Goal: Use online tool/utility: Utilize a website feature to perform a specific function

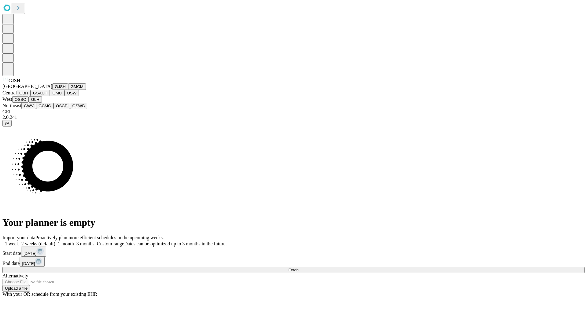
click at [52, 90] on button "GJSH" at bounding box center [60, 87] width 16 height 6
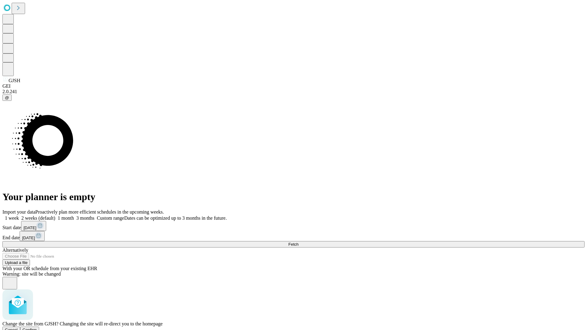
click at [37, 328] on span "Confirm" at bounding box center [30, 330] width 14 height 5
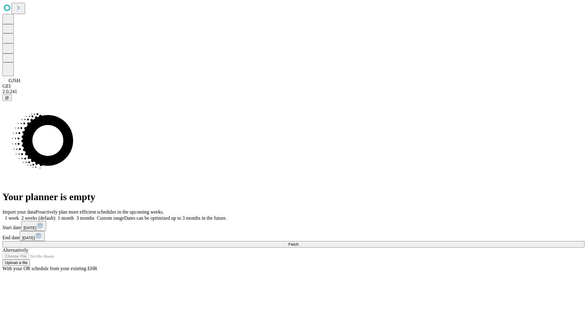
click at [19, 216] on label "1 week" at bounding box center [10, 218] width 17 height 5
click at [299, 242] on span "Fetch" at bounding box center [293, 244] width 10 height 5
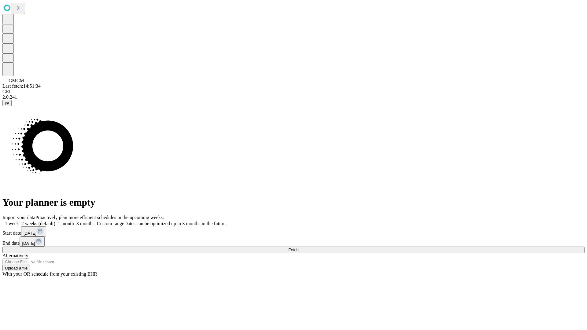
click at [19, 221] on label "1 week" at bounding box center [10, 223] width 17 height 5
click at [299, 248] on span "Fetch" at bounding box center [293, 250] width 10 height 5
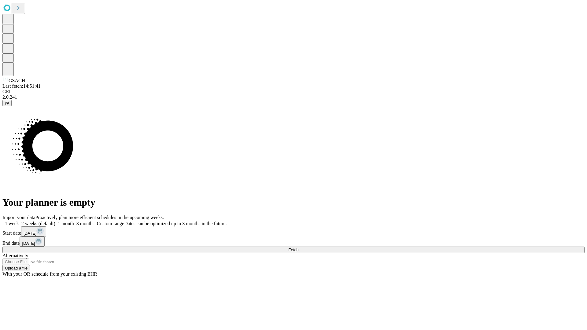
click at [19, 221] on label "1 week" at bounding box center [10, 223] width 17 height 5
click at [299, 248] on span "Fetch" at bounding box center [293, 250] width 10 height 5
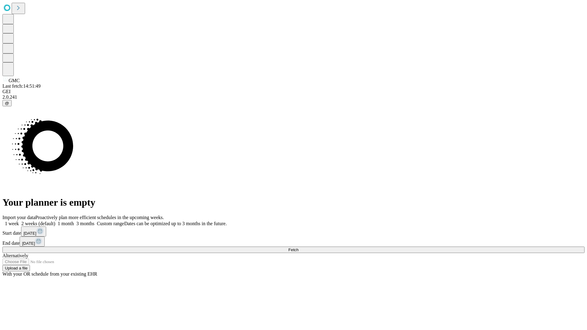
click at [19, 221] on label "1 week" at bounding box center [10, 223] width 17 height 5
click at [299, 248] on span "Fetch" at bounding box center [293, 250] width 10 height 5
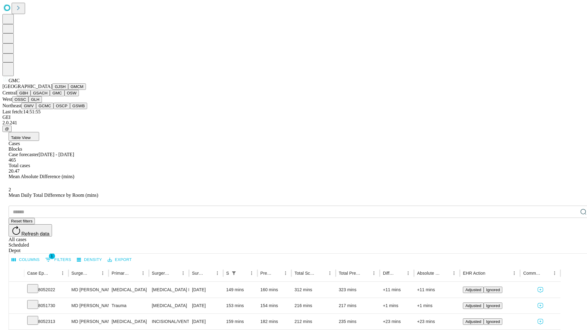
click at [65, 96] on button "OSW" at bounding box center [72, 93] width 15 height 6
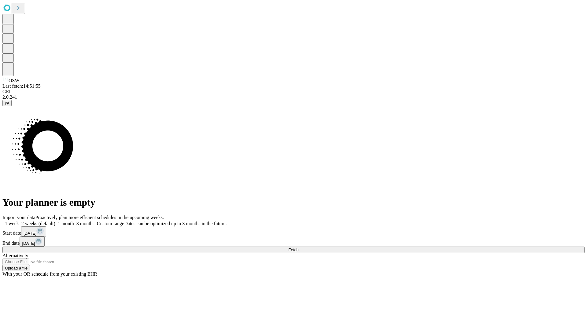
click at [19, 221] on label "1 week" at bounding box center [10, 223] width 17 height 5
click at [299, 248] on span "Fetch" at bounding box center [293, 250] width 10 height 5
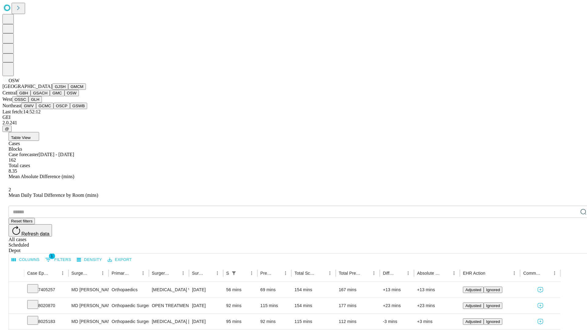
click at [29, 103] on button "OSSC" at bounding box center [20, 99] width 17 height 6
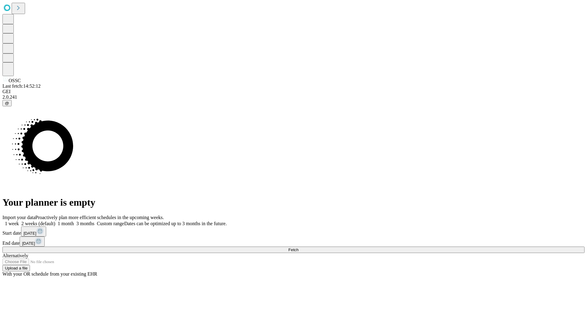
click at [19, 221] on label "1 week" at bounding box center [10, 223] width 17 height 5
click at [299, 248] on span "Fetch" at bounding box center [293, 250] width 10 height 5
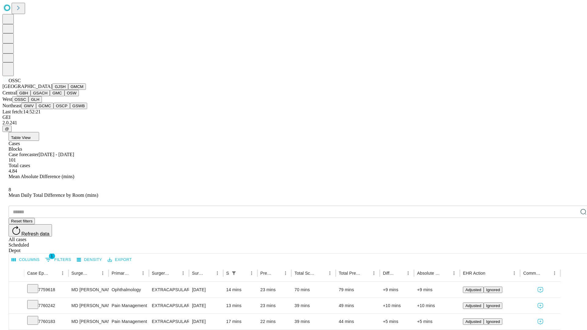
click at [42, 103] on button "GLH" at bounding box center [34, 99] width 13 height 6
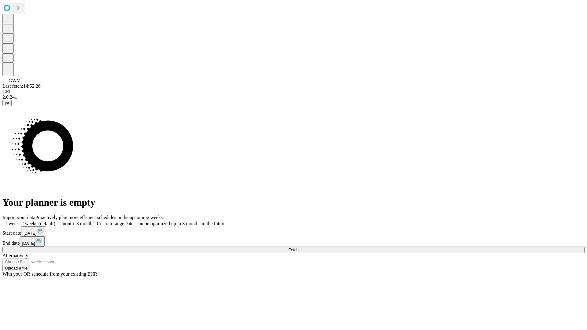
click at [299, 248] on span "Fetch" at bounding box center [293, 250] width 10 height 5
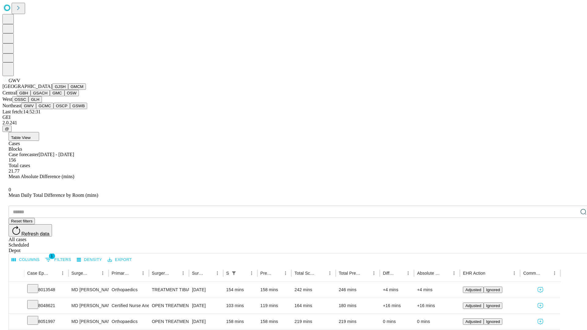
click at [47, 109] on button "GCMC" at bounding box center [44, 106] width 17 height 6
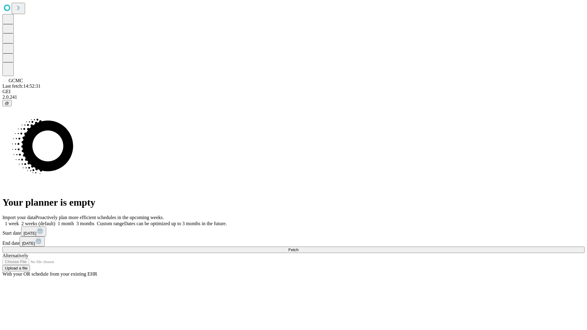
click at [299, 248] on span "Fetch" at bounding box center [293, 250] width 10 height 5
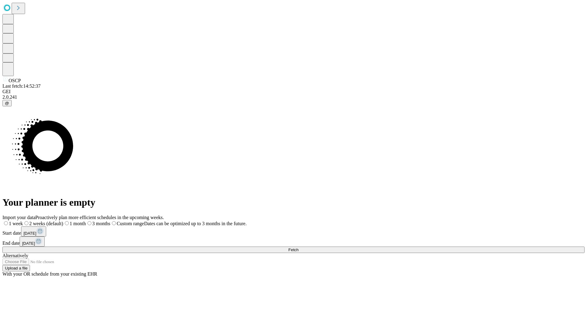
click at [23, 221] on label "1 week" at bounding box center [12, 223] width 20 height 5
click at [299, 248] on span "Fetch" at bounding box center [293, 250] width 10 height 5
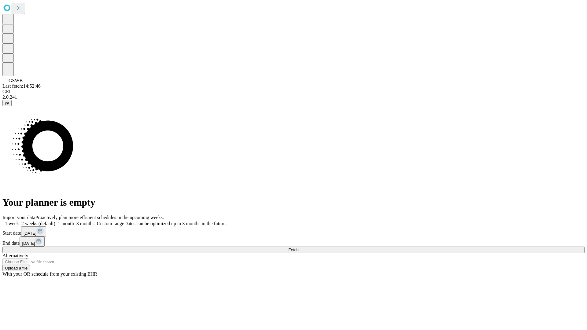
click at [19, 221] on label "1 week" at bounding box center [10, 223] width 17 height 5
click at [299, 248] on span "Fetch" at bounding box center [293, 250] width 10 height 5
